Goal: Task Accomplishment & Management: Complete application form

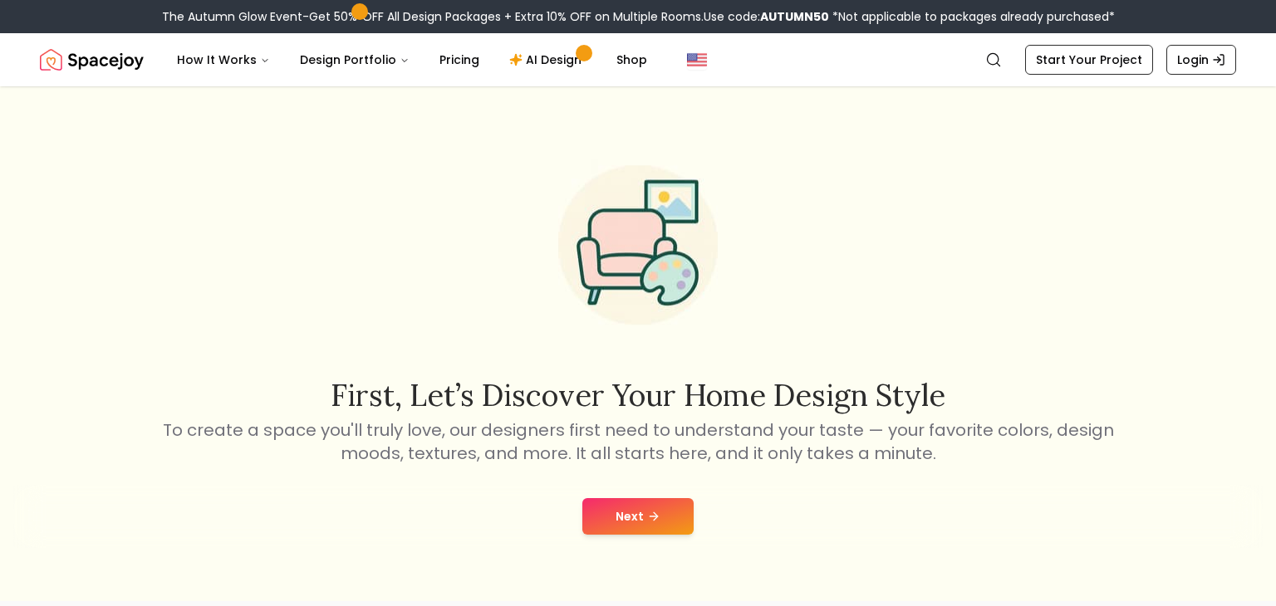
click at [624, 514] on button "Next" at bounding box center [637, 516] width 111 height 37
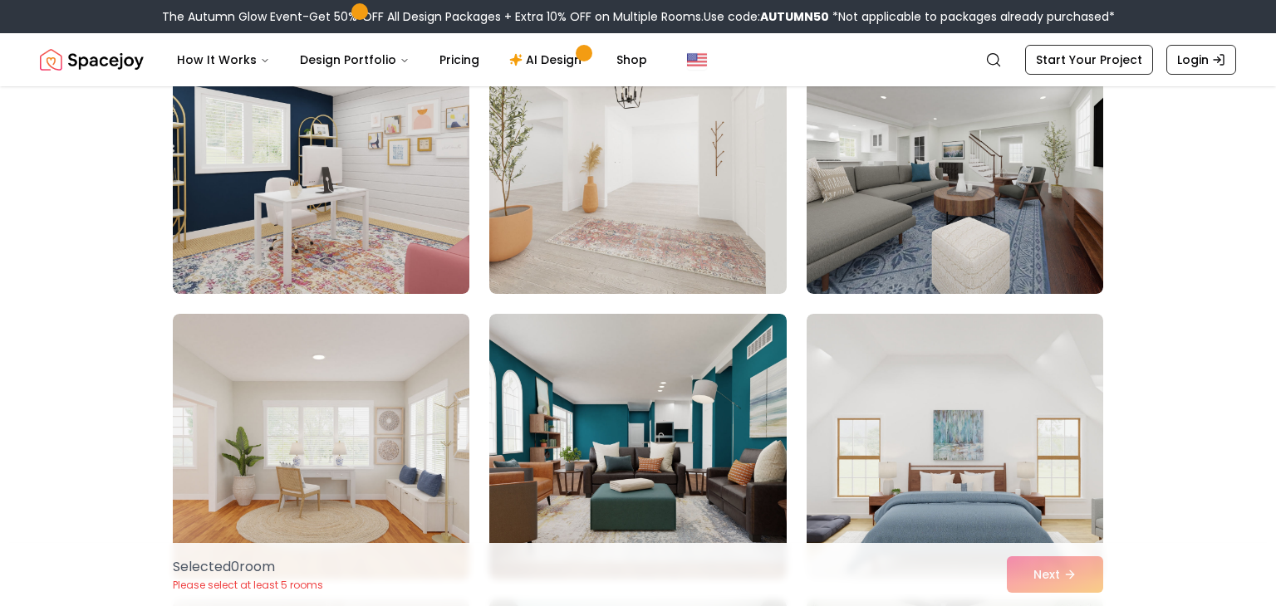
click at [456, 204] on img at bounding box center [321, 161] width 296 height 266
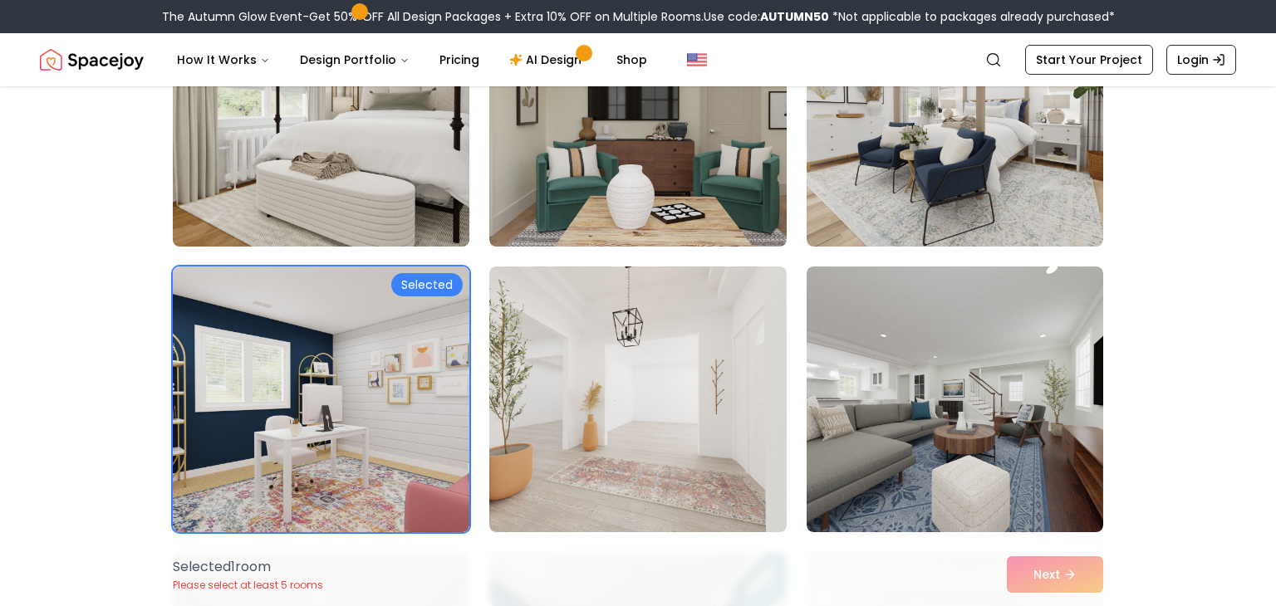
scroll to position [533, 0]
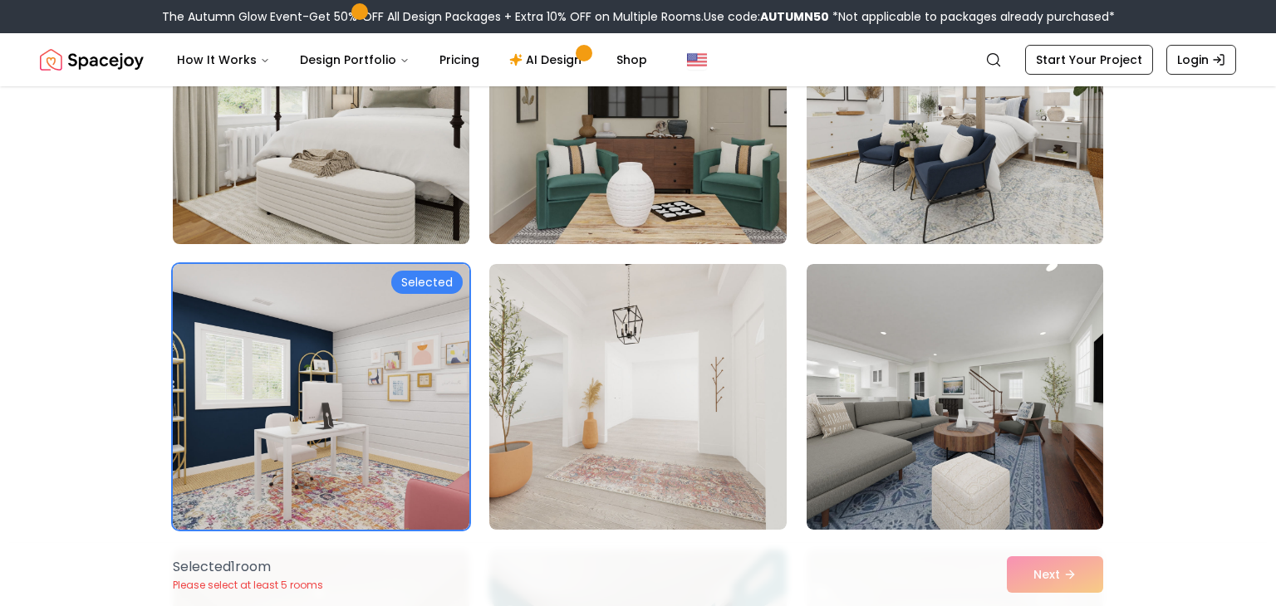
click at [387, 183] on img at bounding box center [320, 111] width 311 height 279
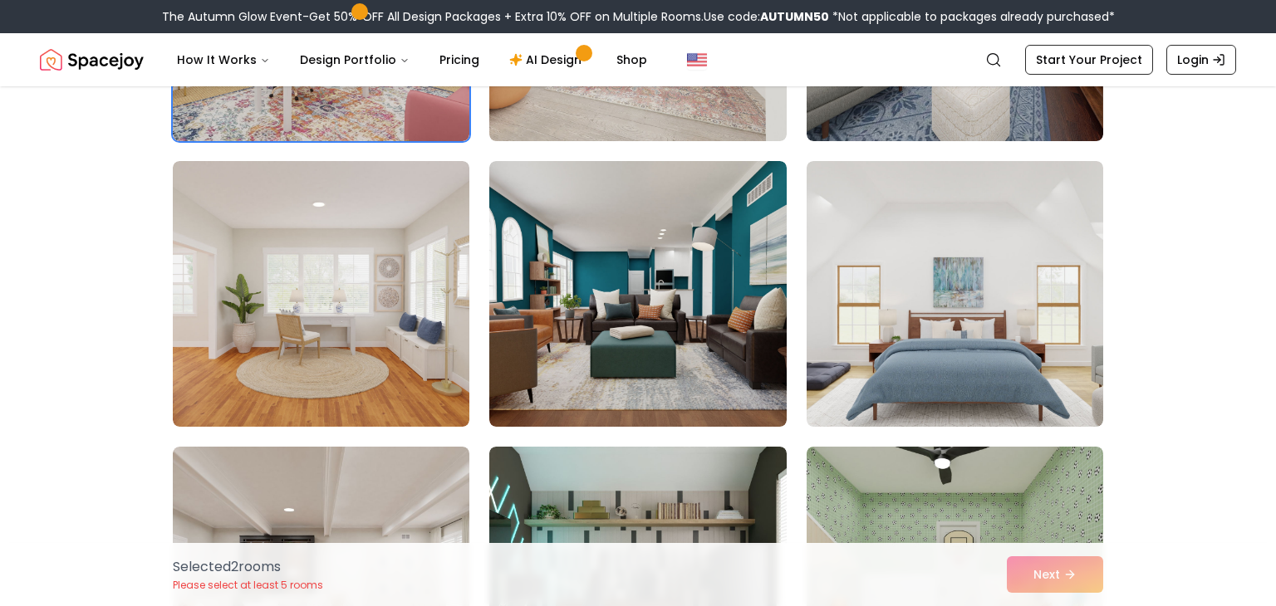
scroll to position [924, 0]
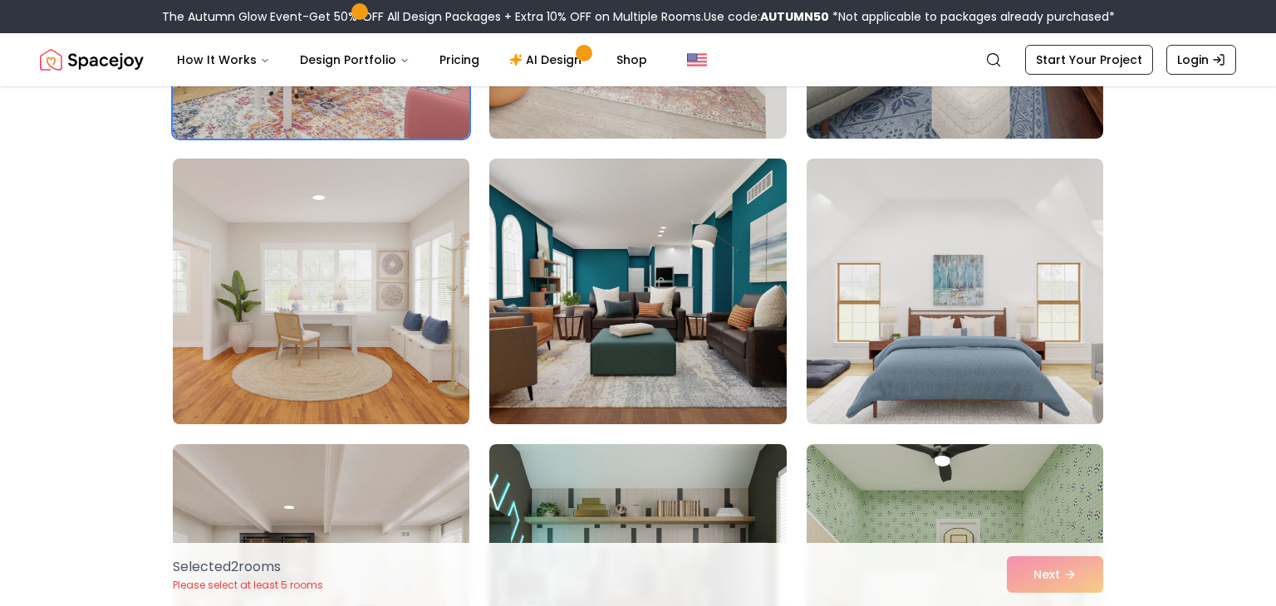
click at [366, 234] on img at bounding box center [320, 291] width 311 height 279
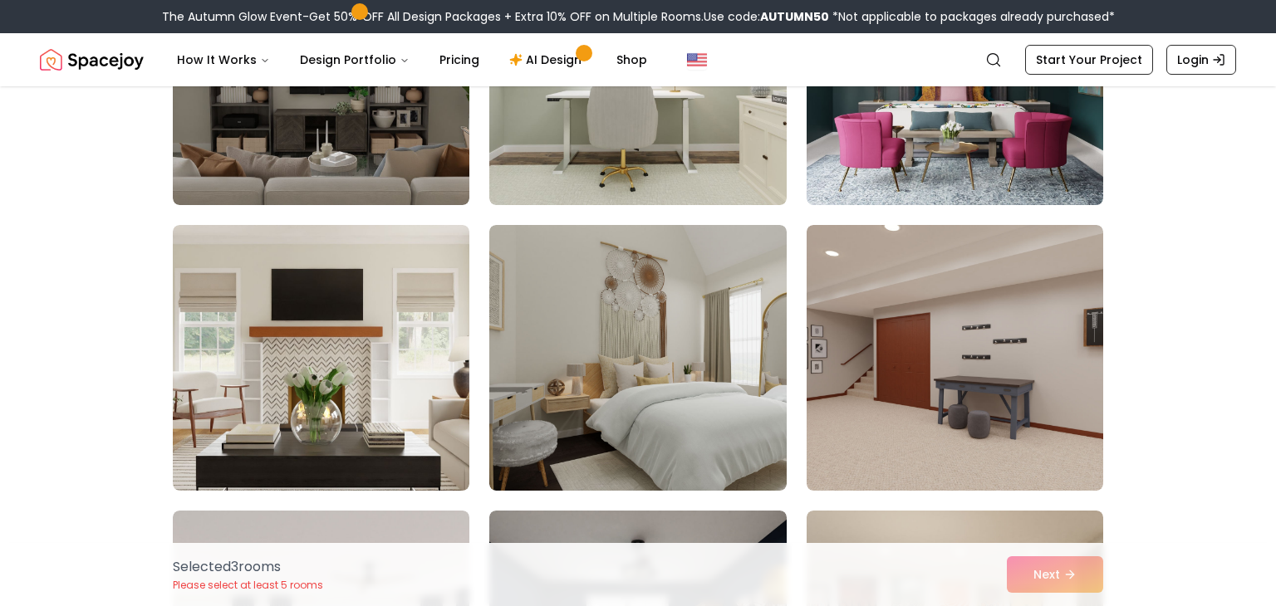
scroll to position [2289, 0]
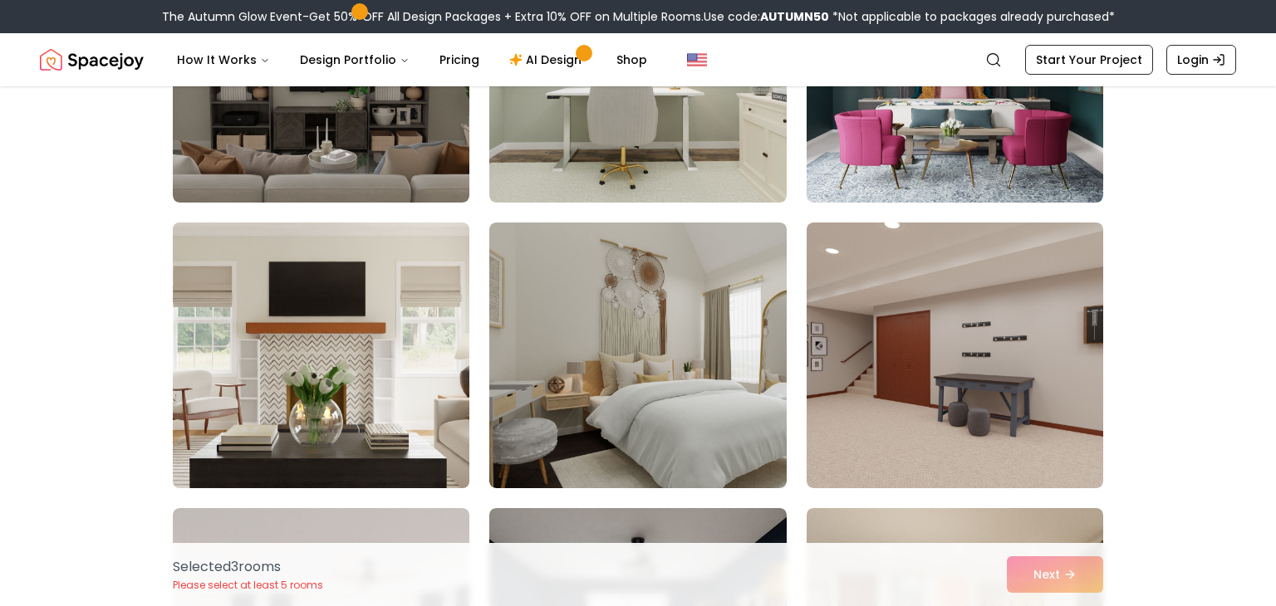
click at [287, 345] on img at bounding box center [320, 355] width 311 height 279
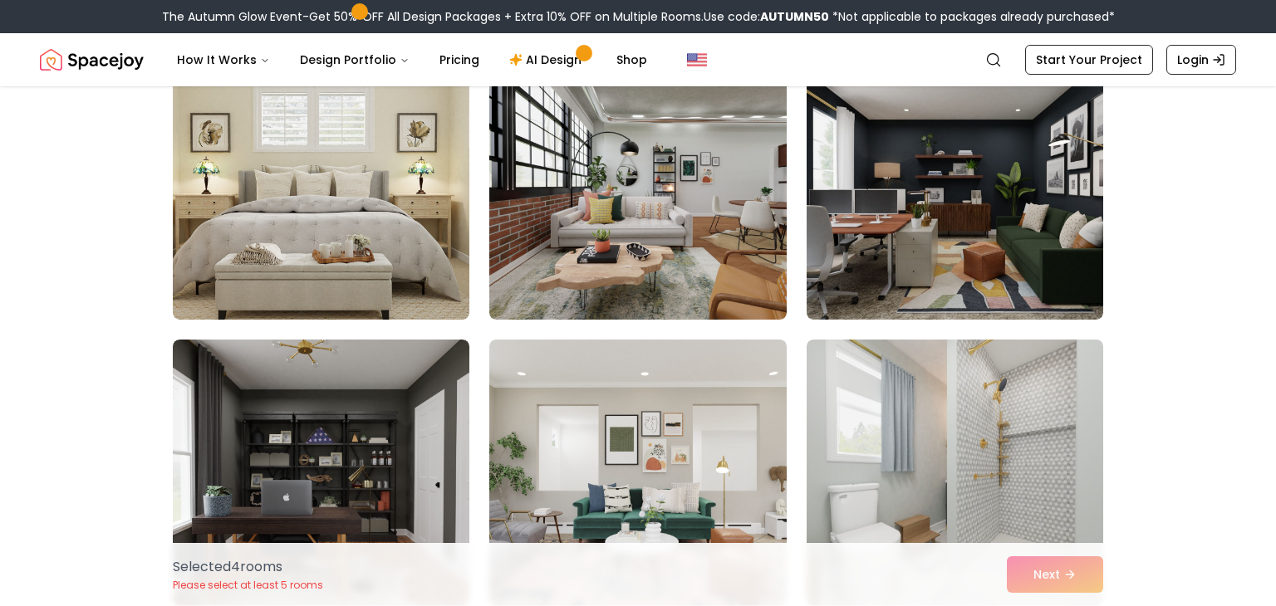
scroll to position [3033, 0]
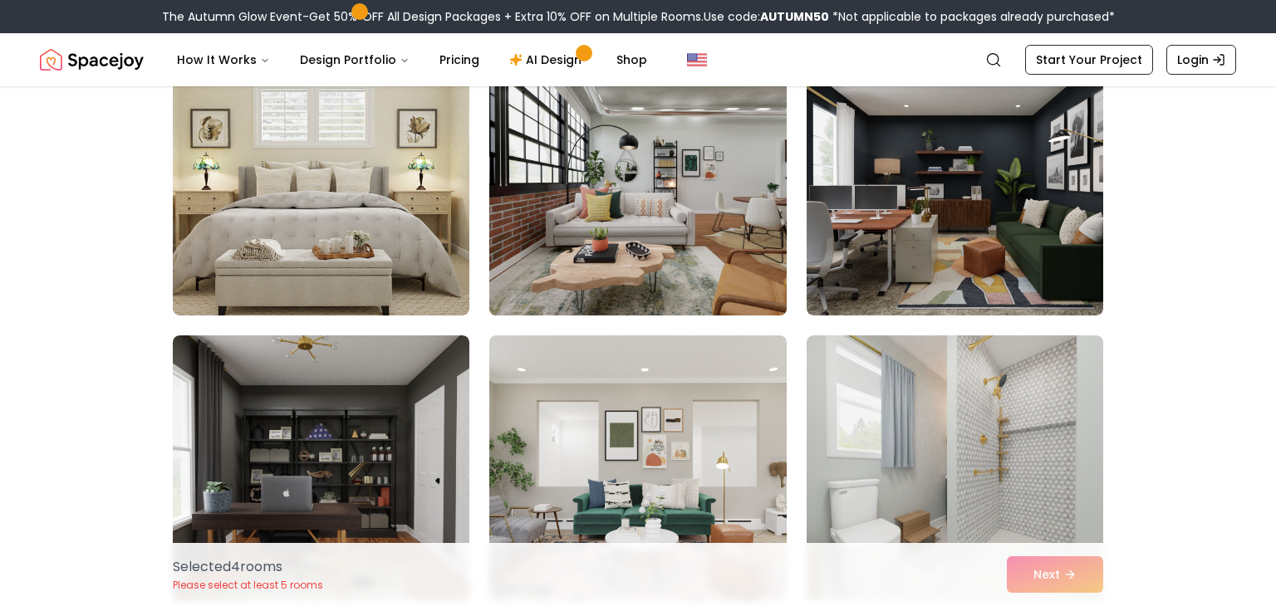
click at [679, 194] on img at bounding box center [637, 182] width 311 height 279
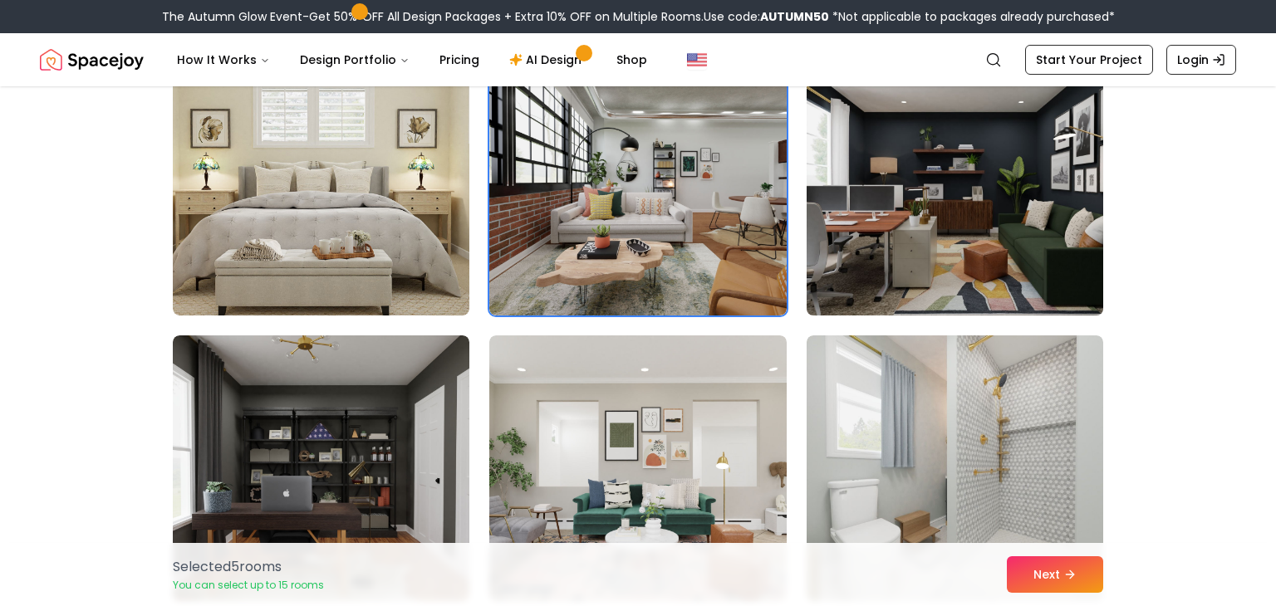
click at [845, 218] on img at bounding box center [954, 182] width 311 height 279
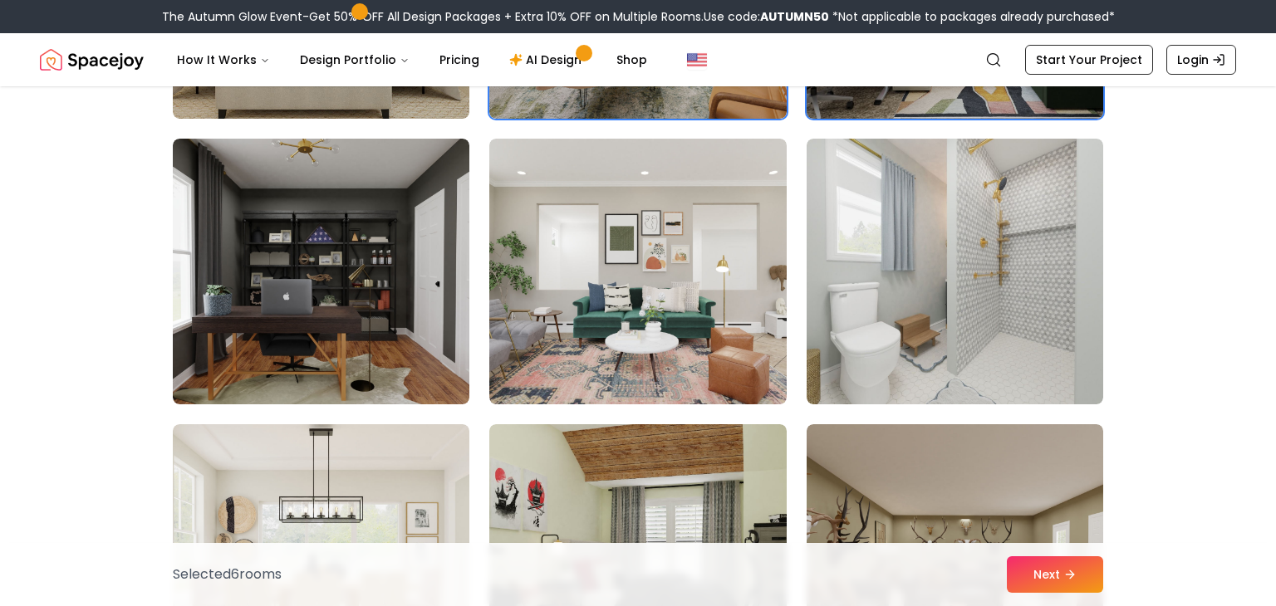
scroll to position [3230, 0]
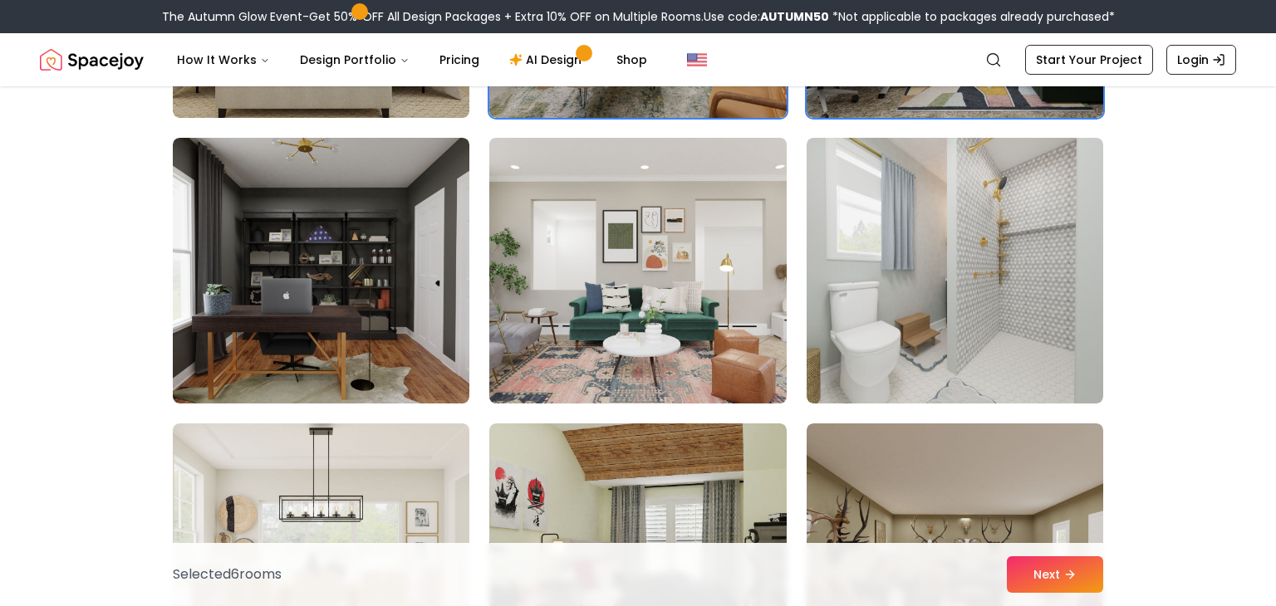
click at [609, 230] on img at bounding box center [637, 270] width 311 height 279
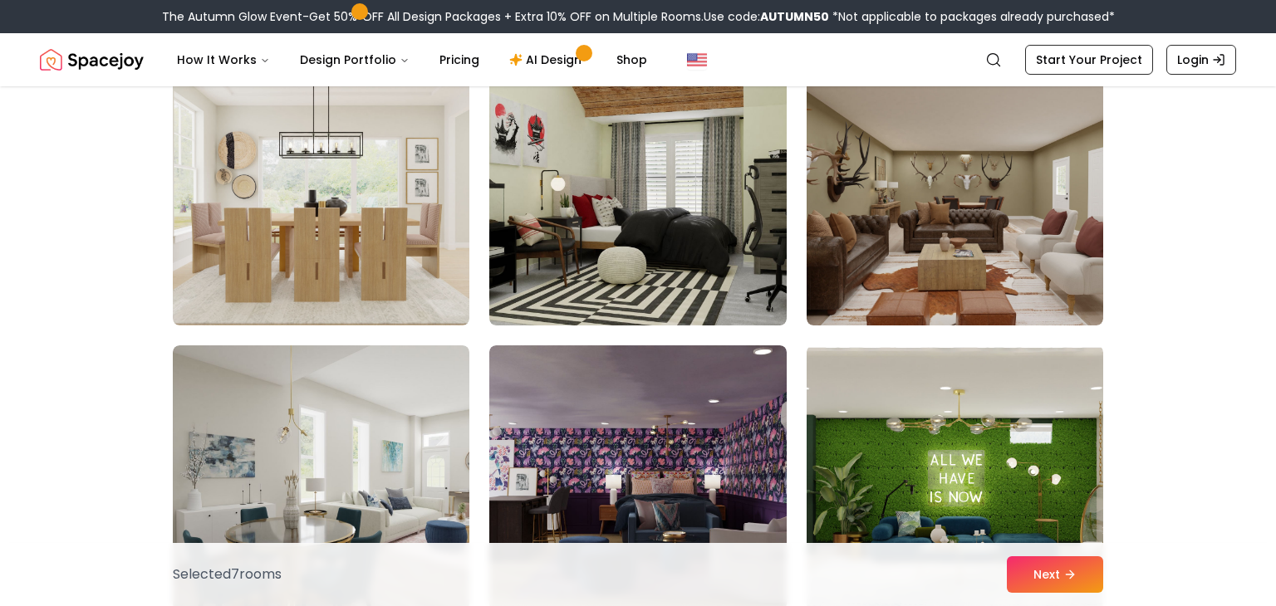
scroll to position [3591, 0]
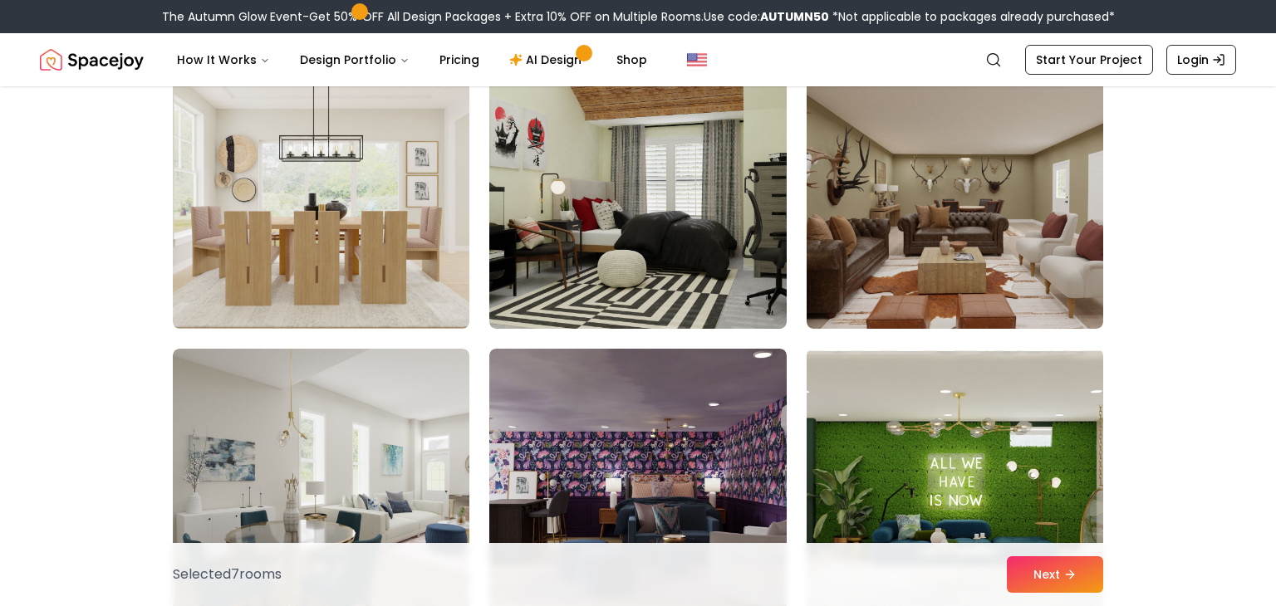
click at [609, 230] on img at bounding box center [637, 196] width 296 height 266
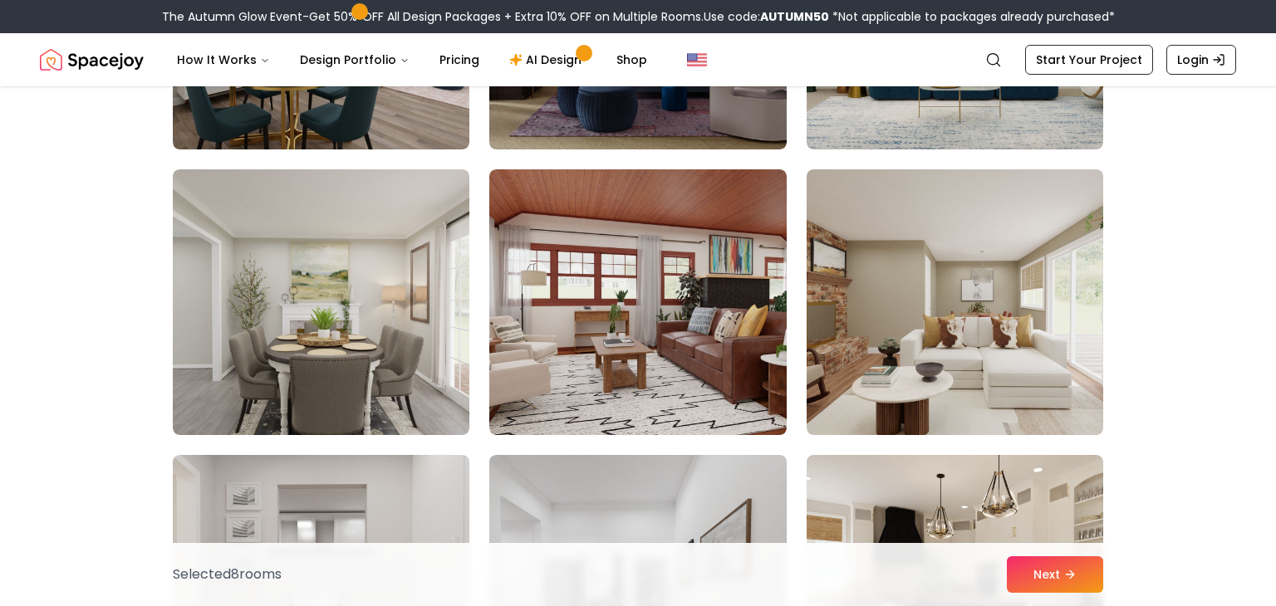
scroll to position [4057, 0]
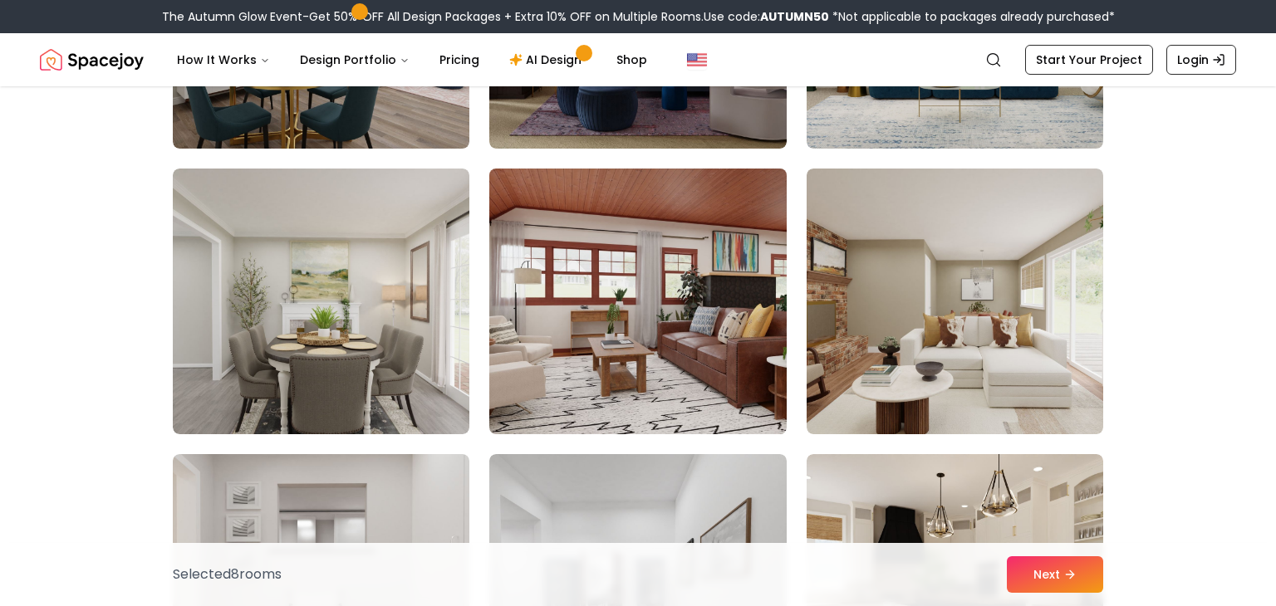
click at [629, 312] on img at bounding box center [637, 301] width 311 height 279
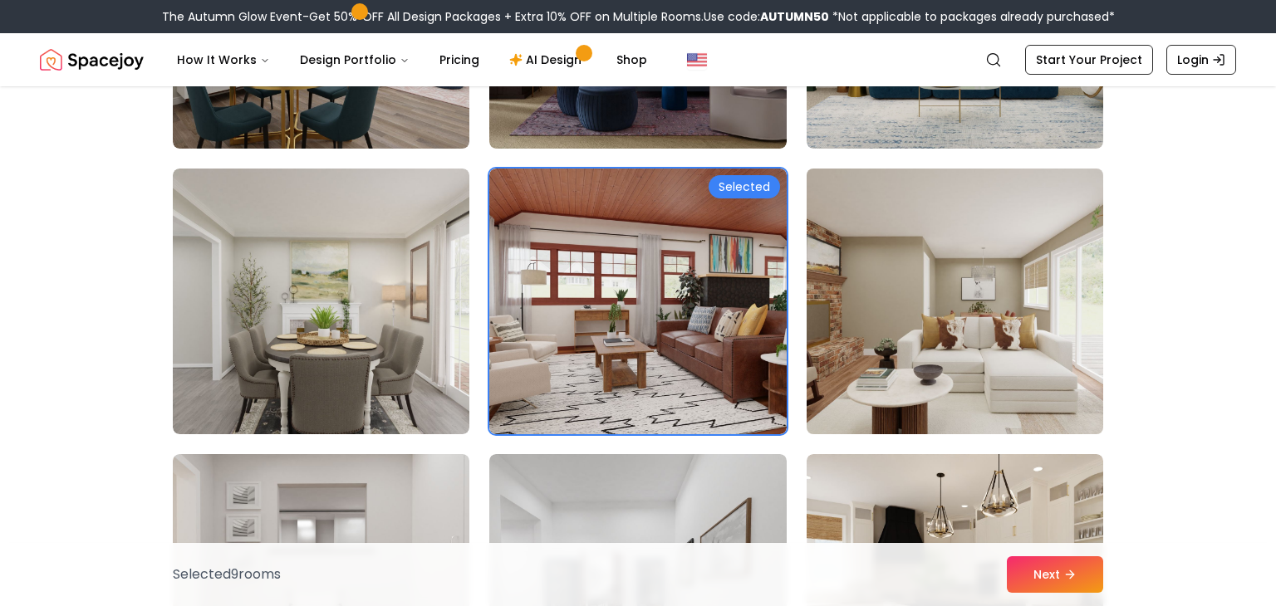
click at [867, 340] on img at bounding box center [954, 301] width 311 height 279
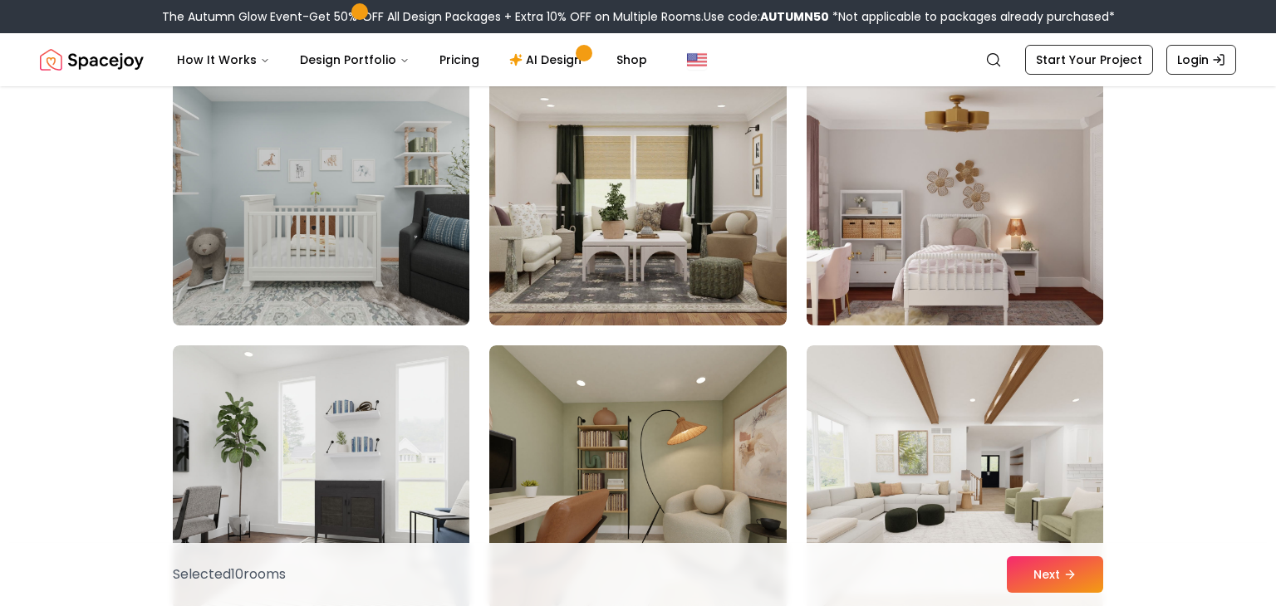
scroll to position [4740, 0]
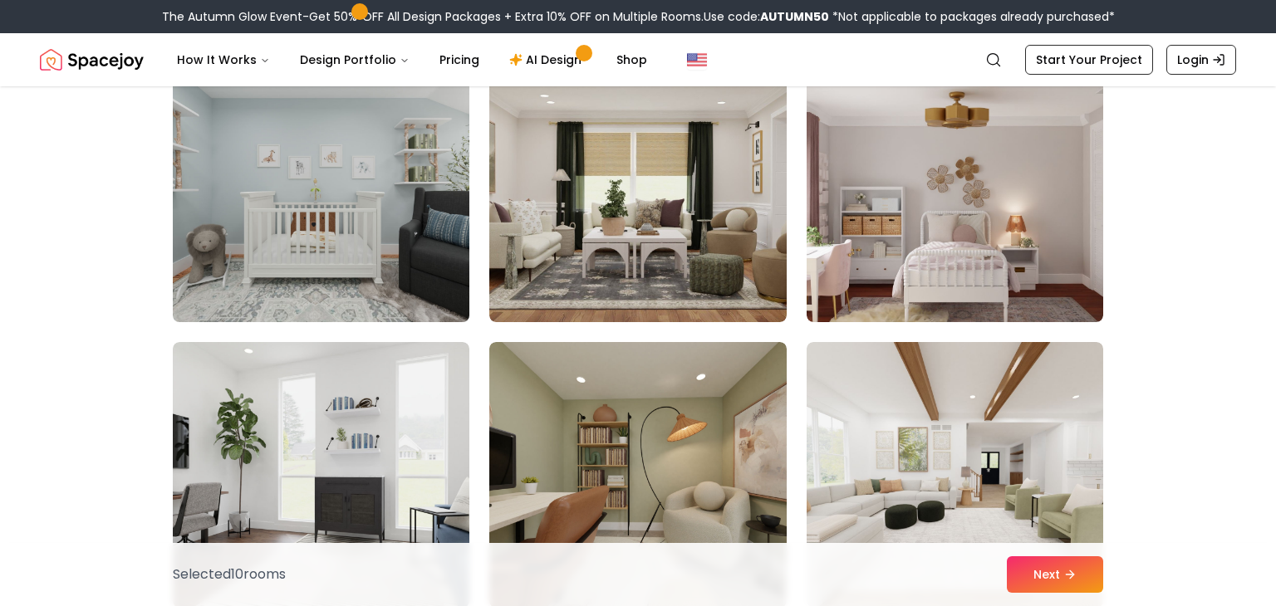
click at [288, 226] on img at bounding box center [320, 189] width 311 height 279
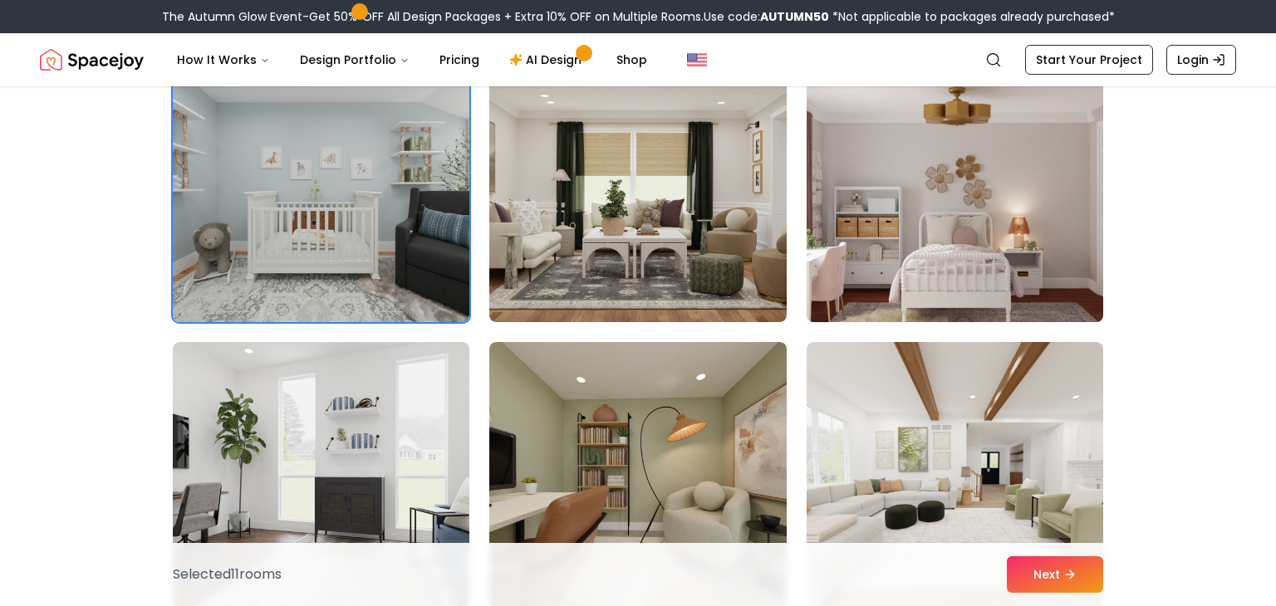
click at [936, 211] on img at bounding box center [954, 189] width 311 height 279
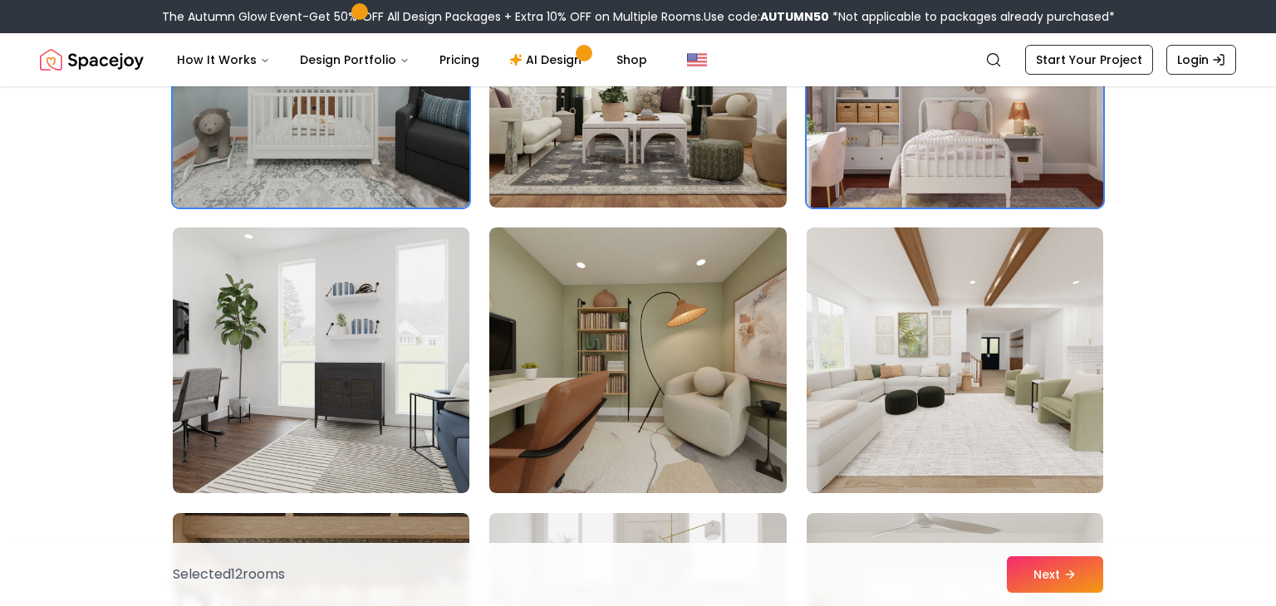
scroll to position [4851, 0]
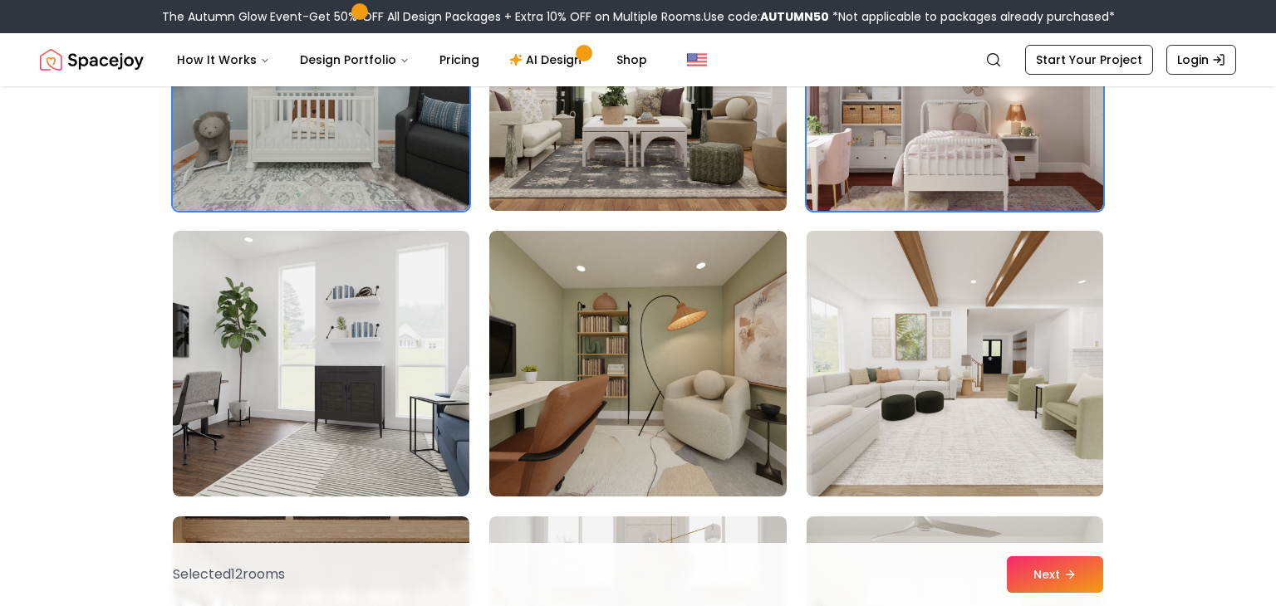
click at [947, 329] on img at bounding box center [954, 363] width 311 height 279
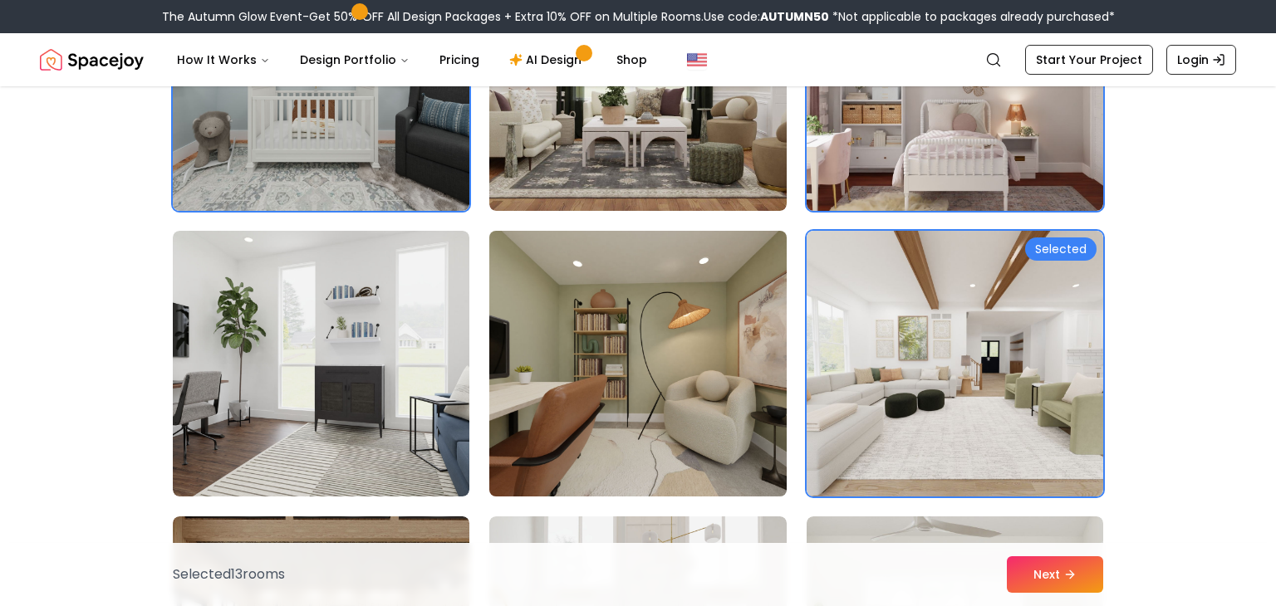
click at [659, 332] on img at bounding box center [637, 363] width 311 height 279
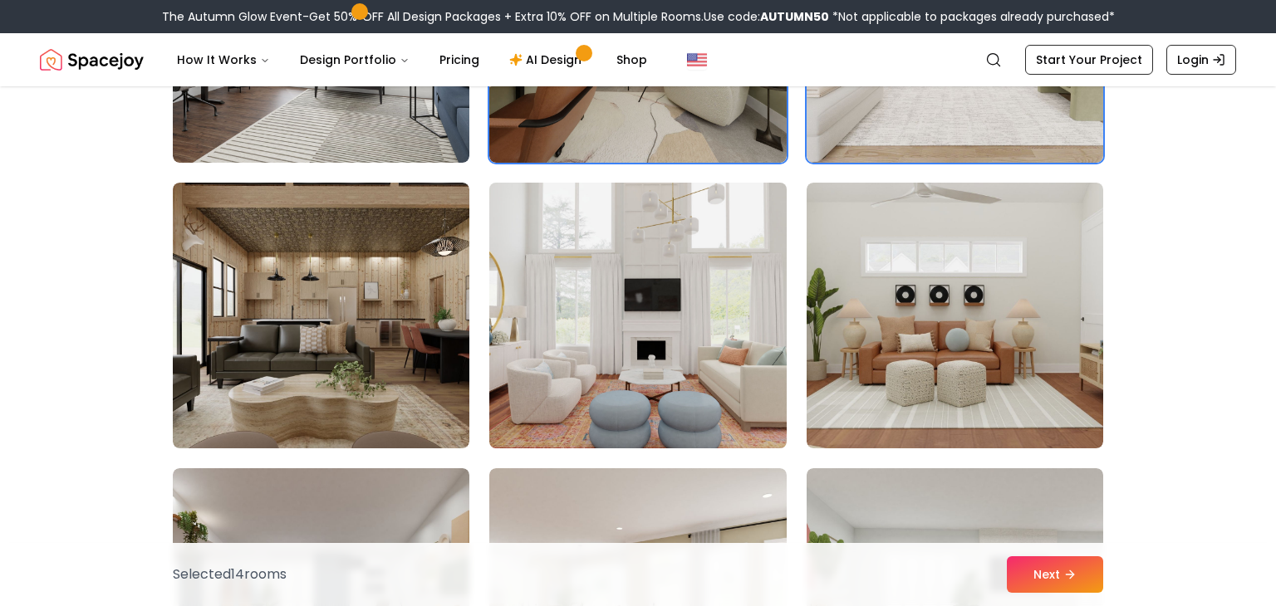
scroll to position [5186, 0]
click at [585, 326] on img at bounding box center [637, 314] width 311 height 279
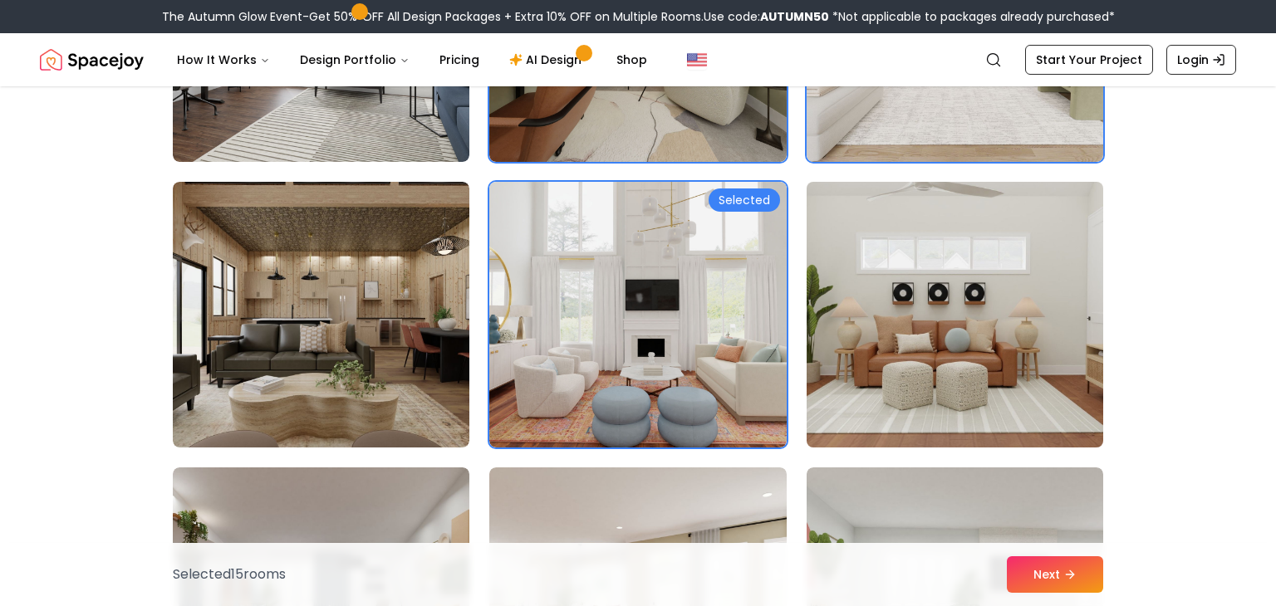
click at [867, 361] on img at bounding box center [954, 314] width 311 height 279
click at [911, 370] on img at bounding box center [954, 314] width 311 height 279
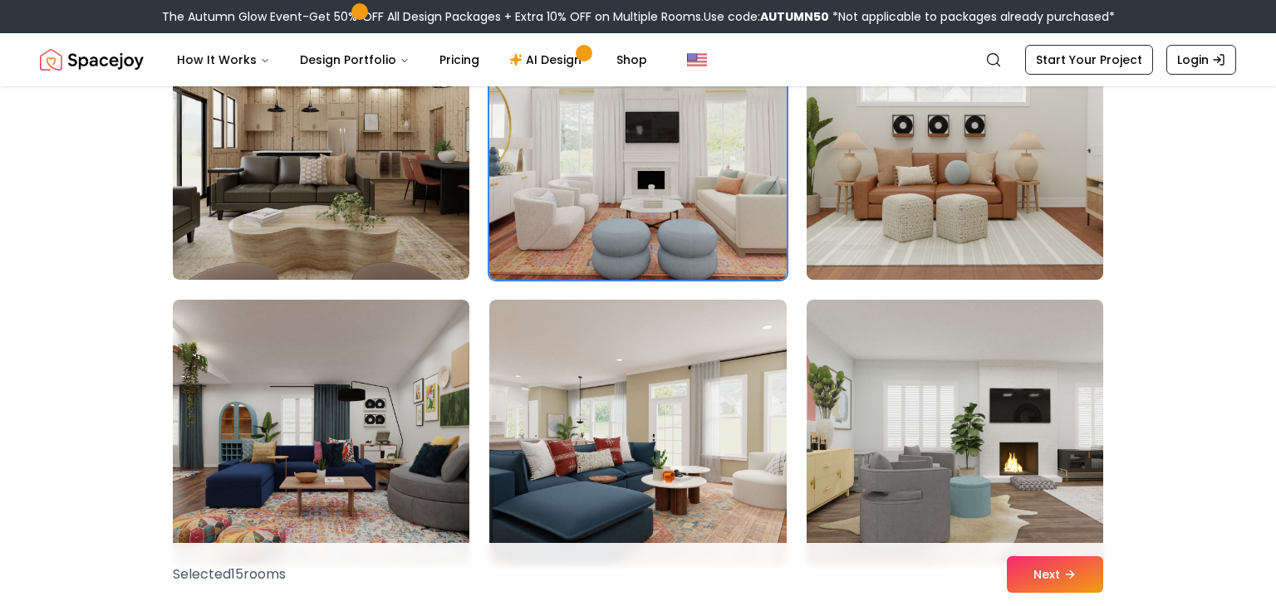
scroll to position [5364, 0]
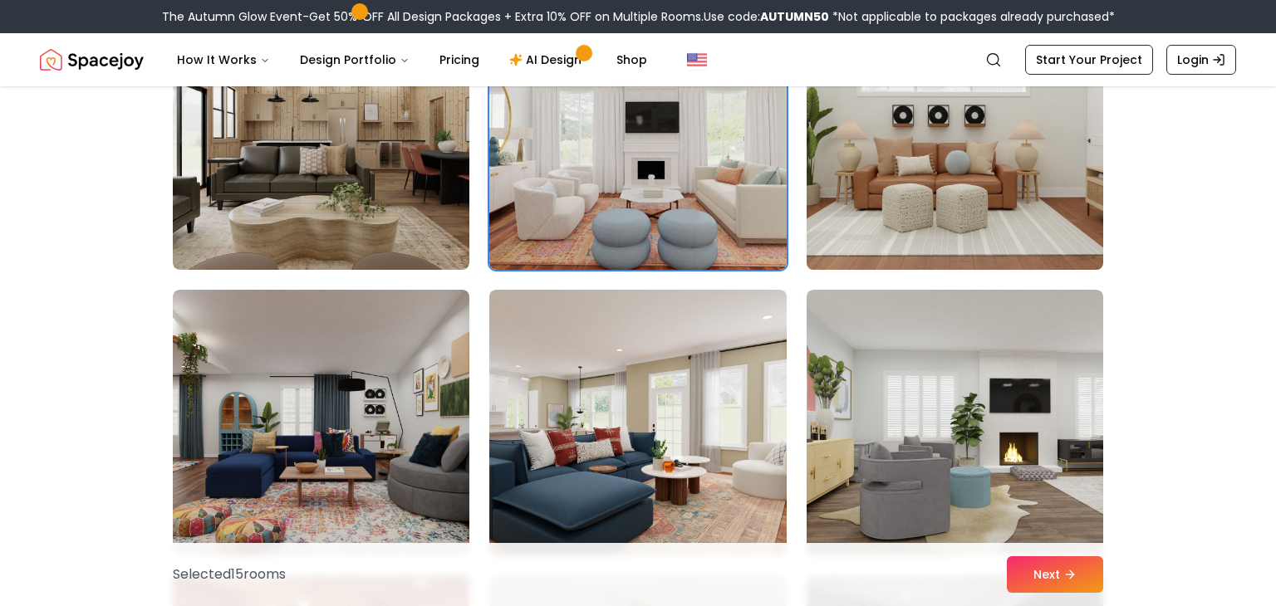
click at [893, 171] on img at bounding box center [954, 137] width 311 height 279
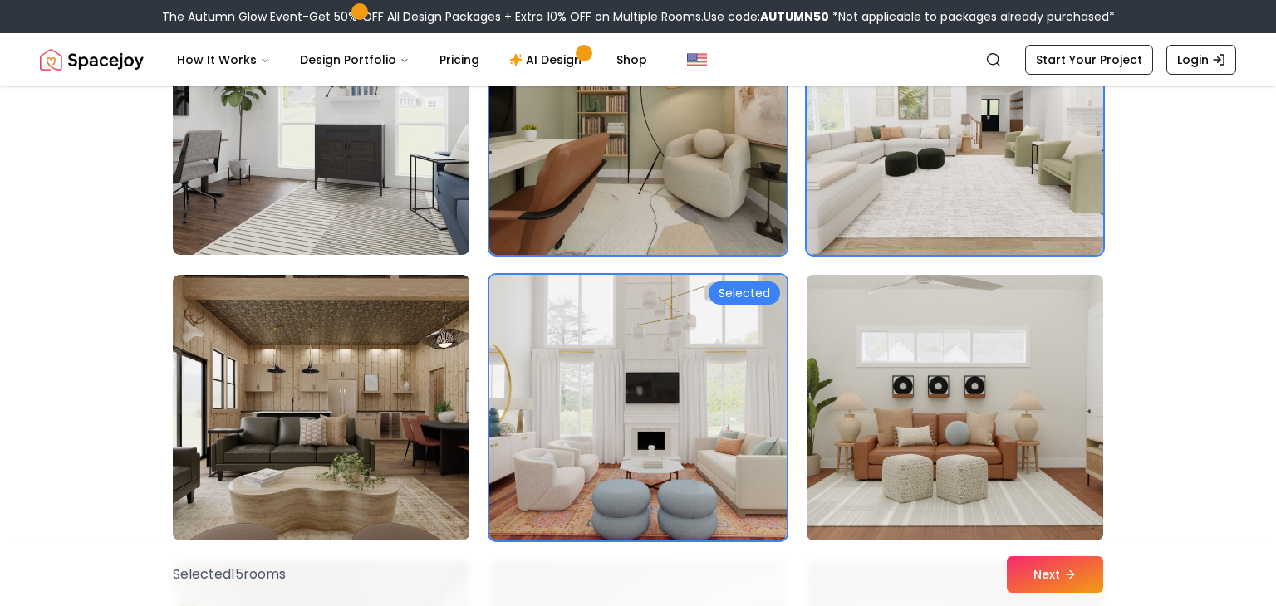
scroll to position [5092, 0]
click at [938, 371] on img at bounding box center [954, 408] width 311 height 279
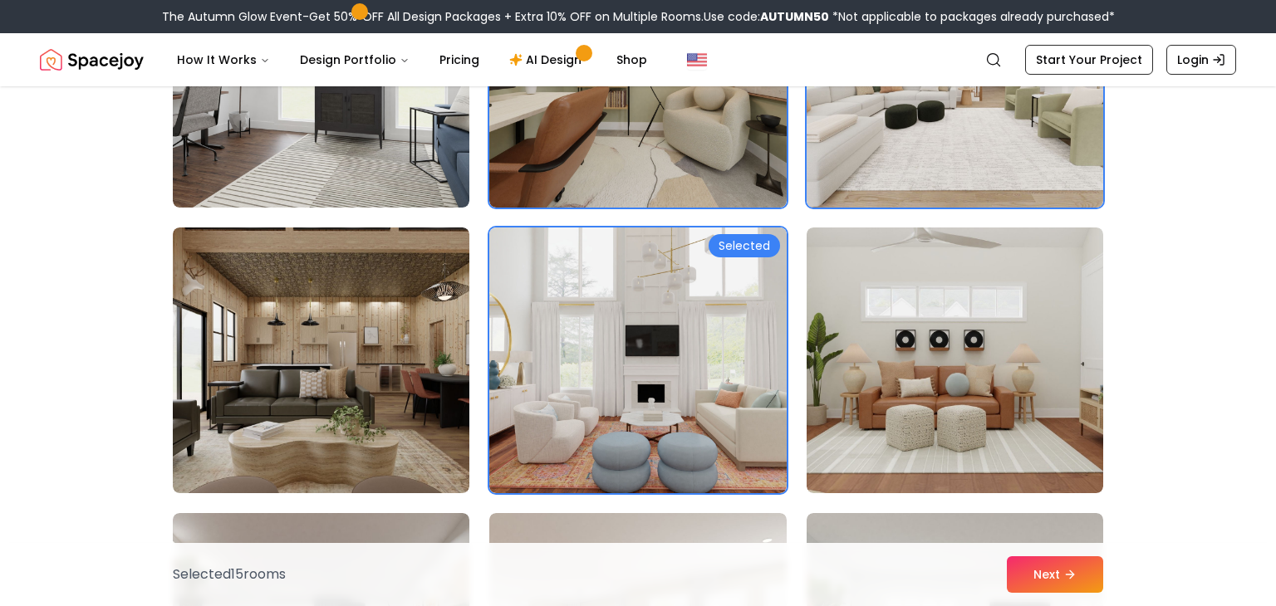
scroll to position [5142, 0]
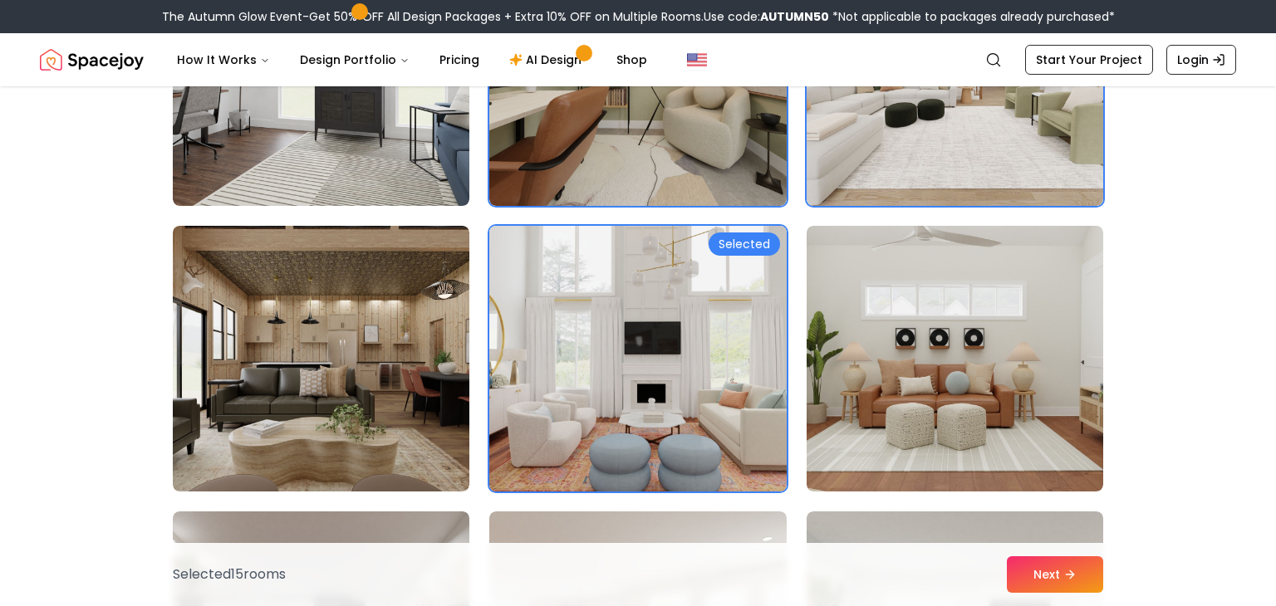
click at [668, 334] on img at bounding box center [637, 358] width 311 height 279
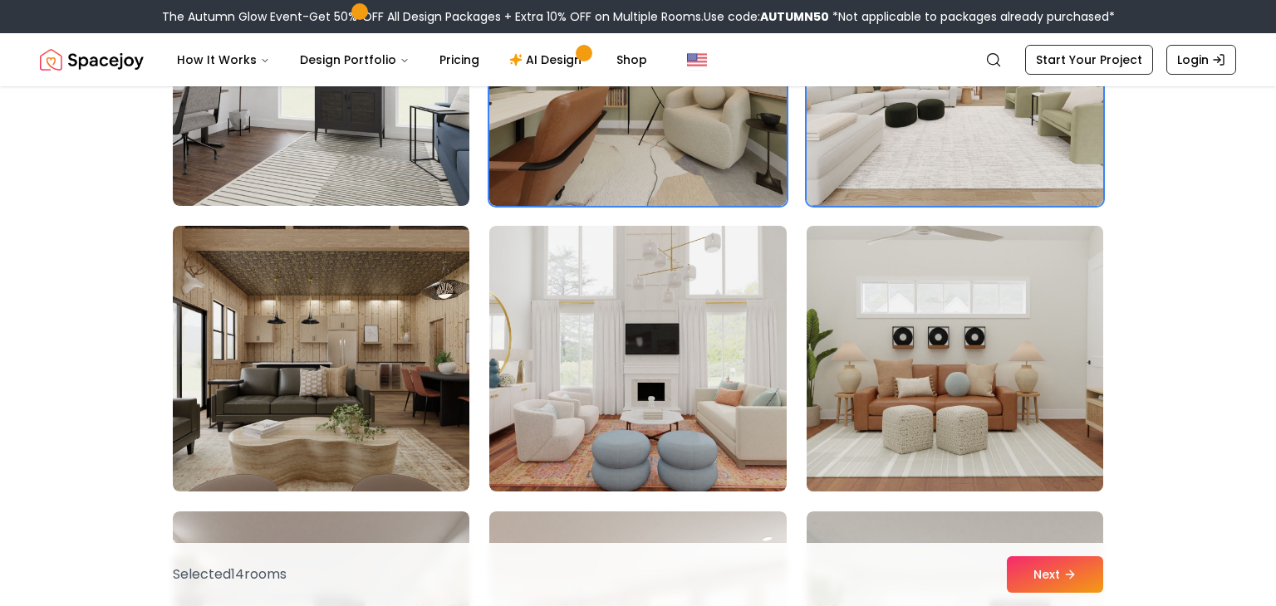
click at [832, 331] on img at bounding box center [954, 358] width 311 height 279
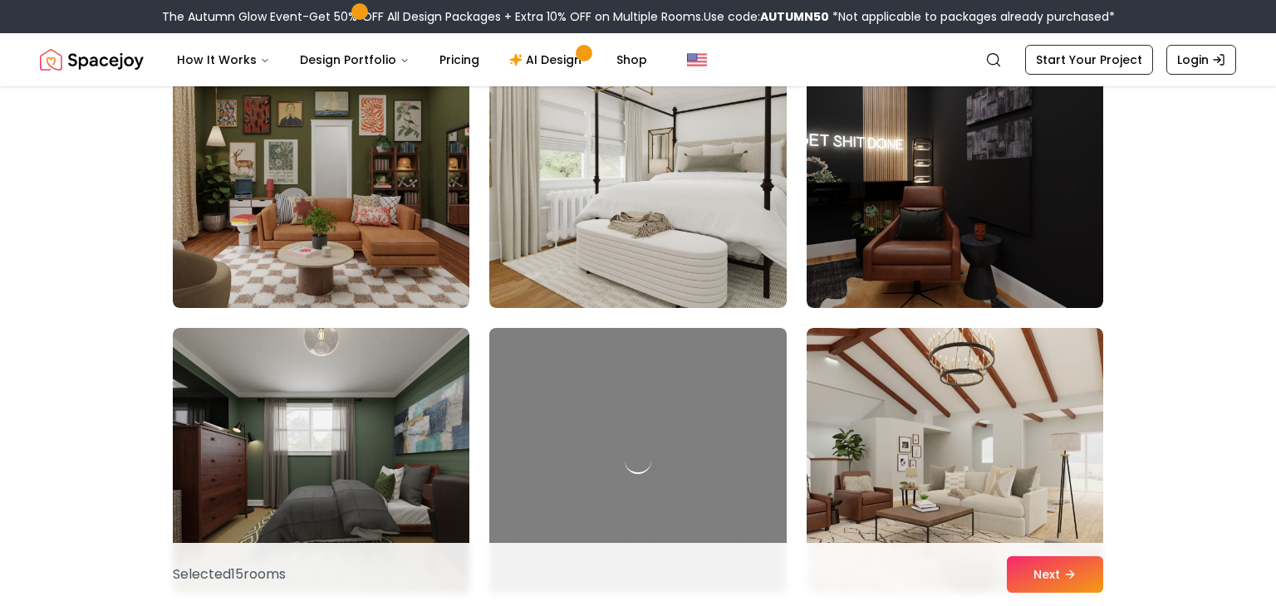
scroll to position [8835, 0]
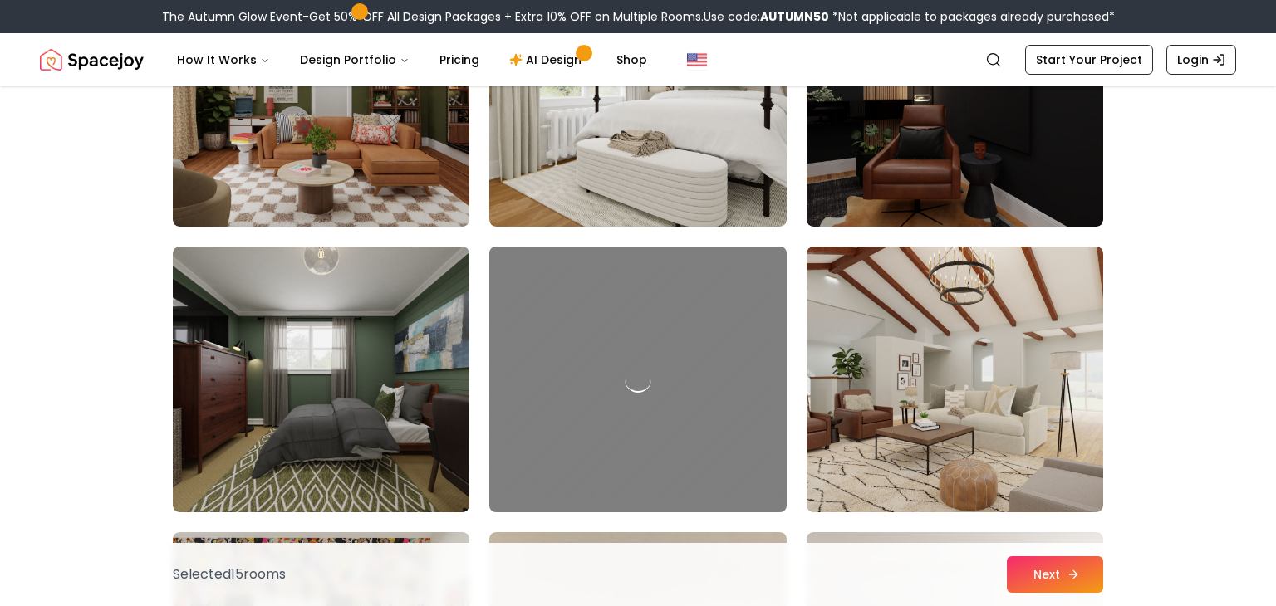
click at [1054, 578] on button "Next" at bounding box center [1054, 574] width 96 height 37
